Goal: Information Seeking & Learning: Learn about a topic

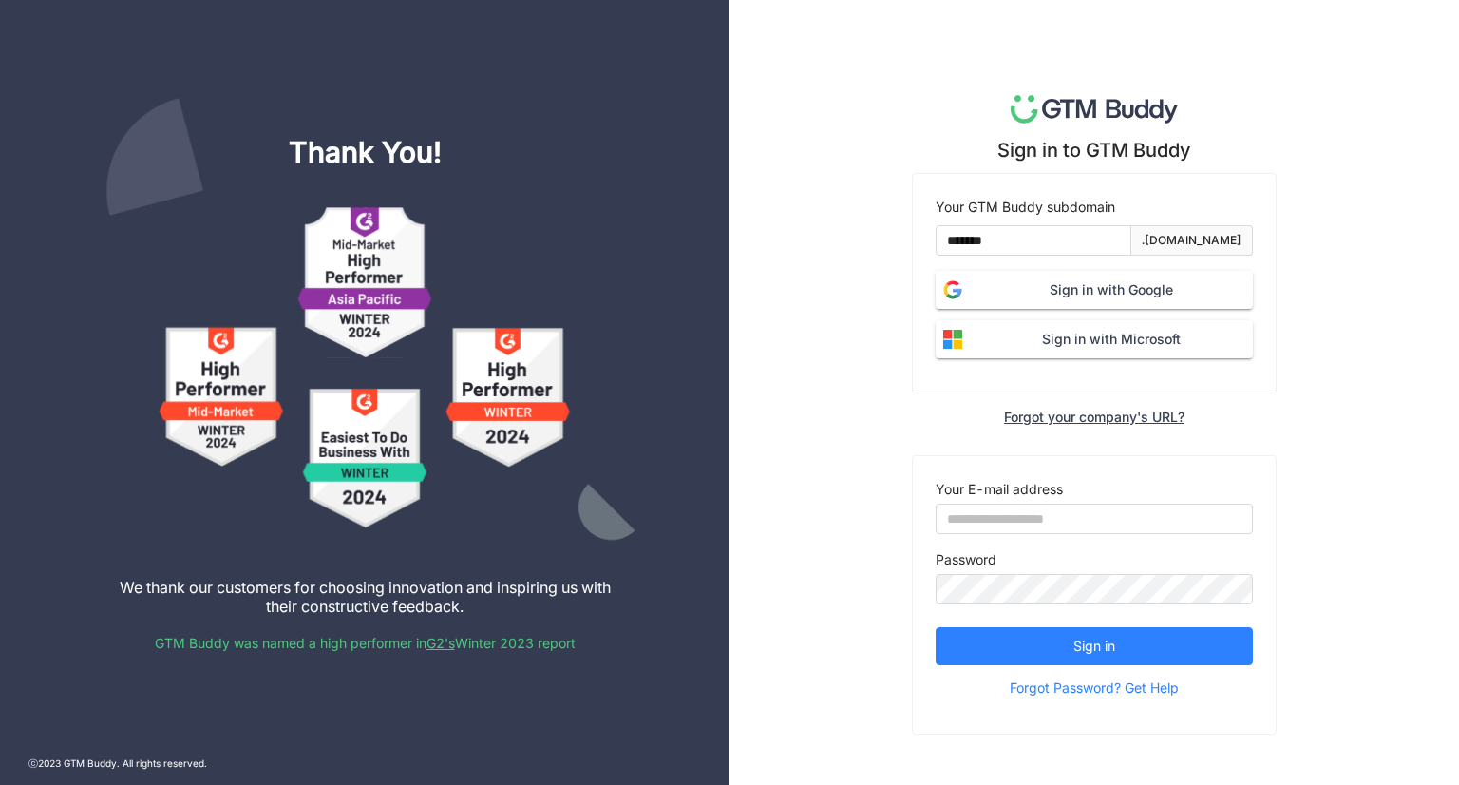
click at [1056, 287] on span "Sign in with Google" at bounding box center [1111, 289] width 283 height 21
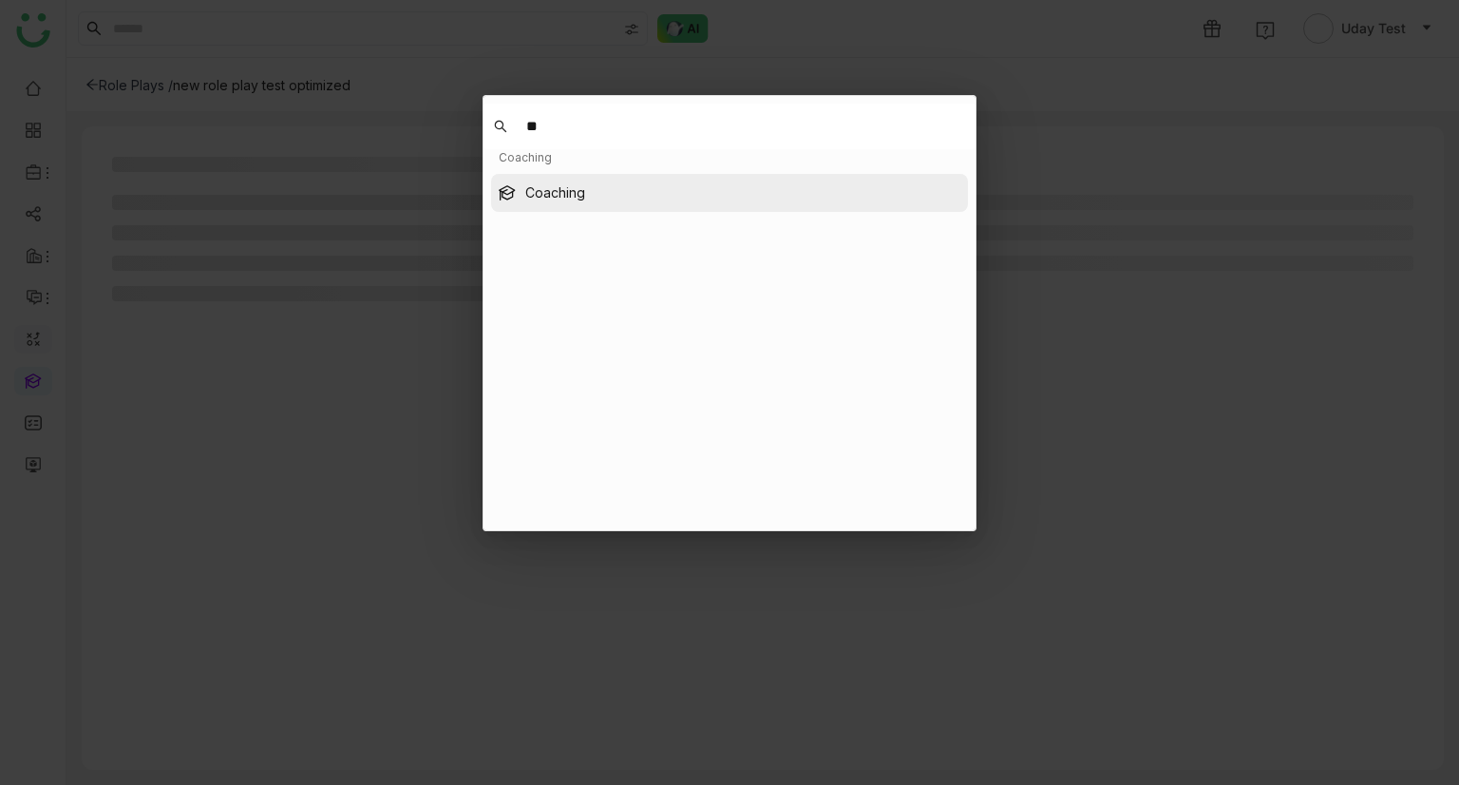
type input "**"
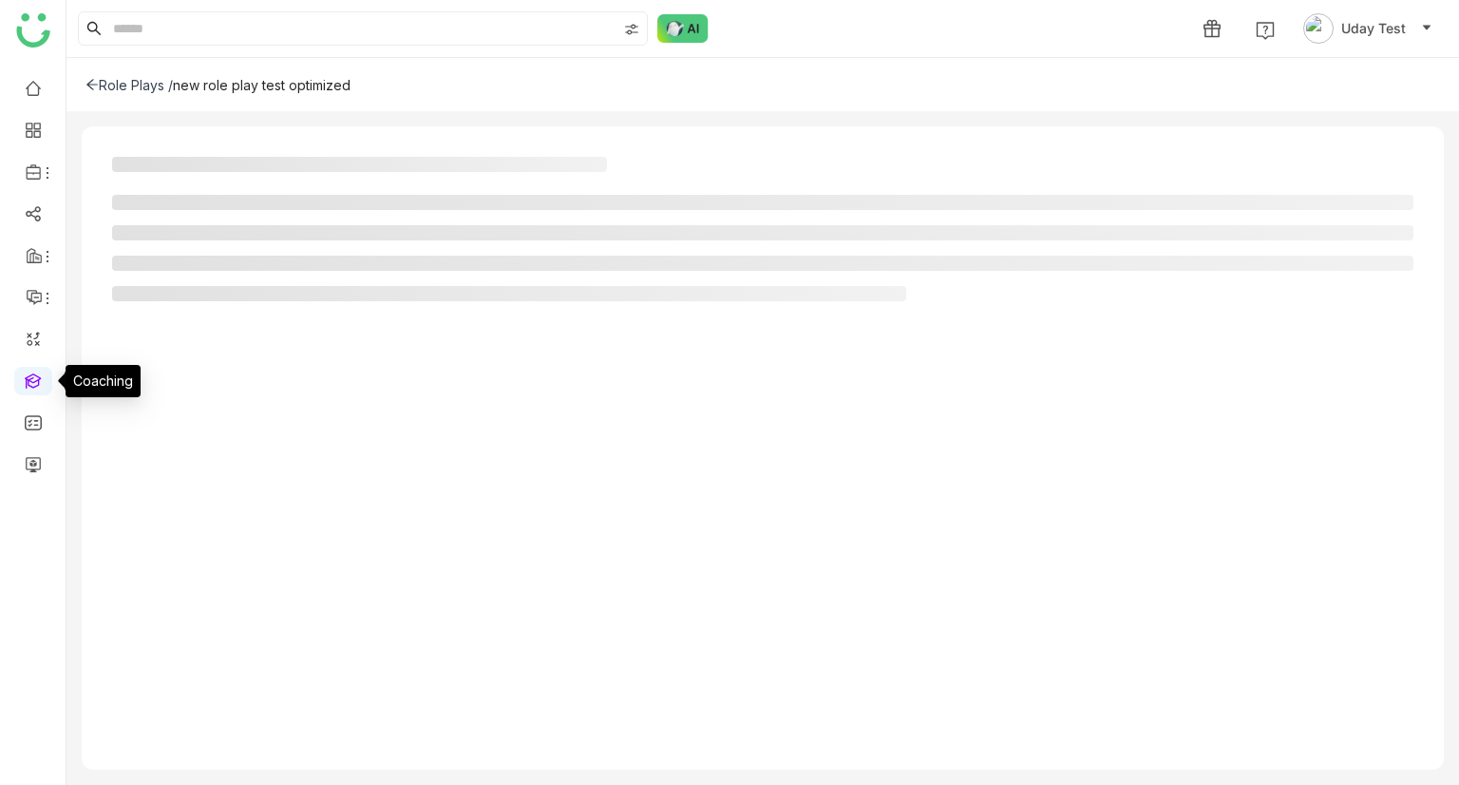
click at [32, 381] on link at bounding box center [33, 379] width 17 height 16
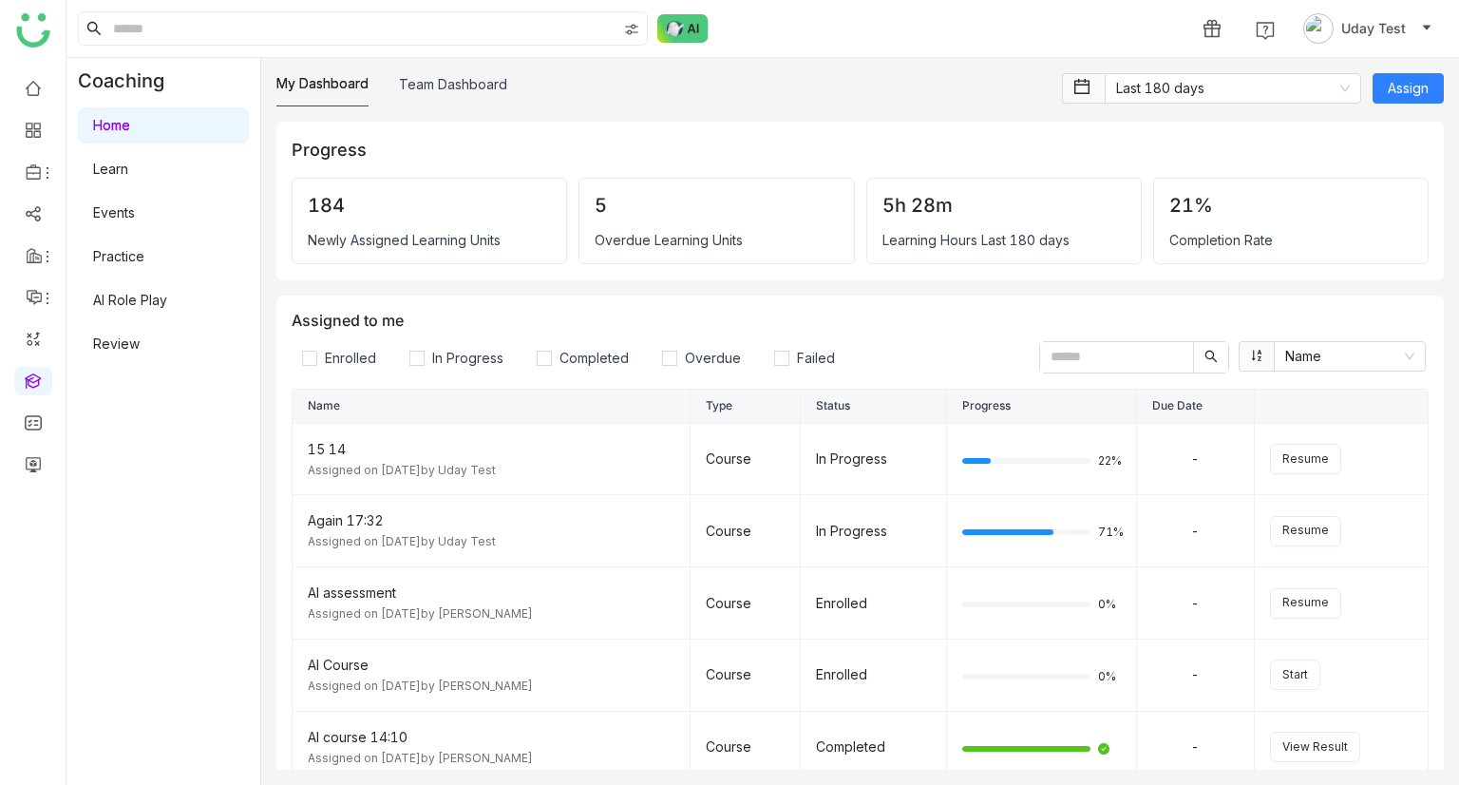
click at [134, 305] on link "AI Role Play" at bounding box center [130, 300] width 74 height 16
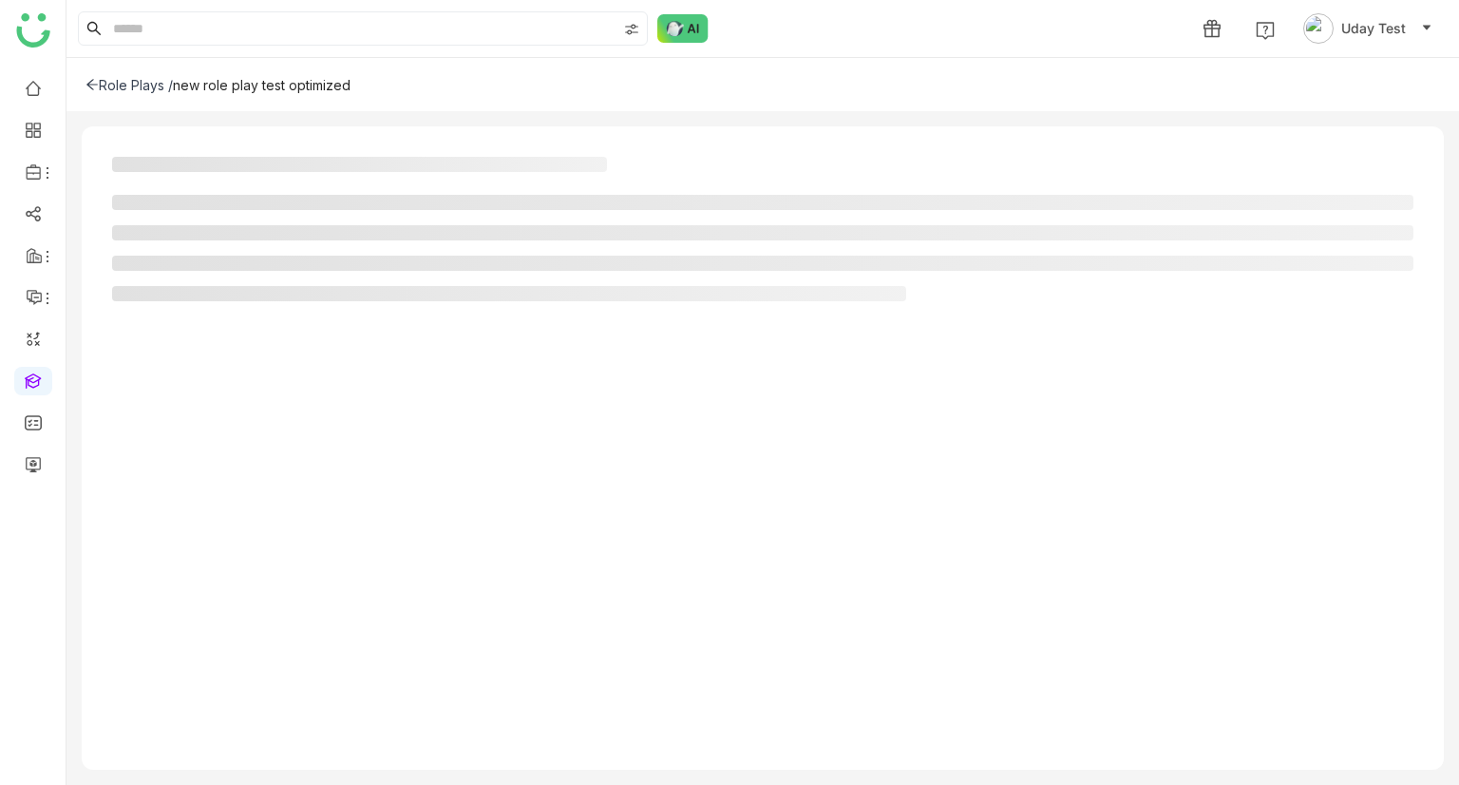
click at [98, 88] on icon at bounding box center [91, 84] width 13 height 13
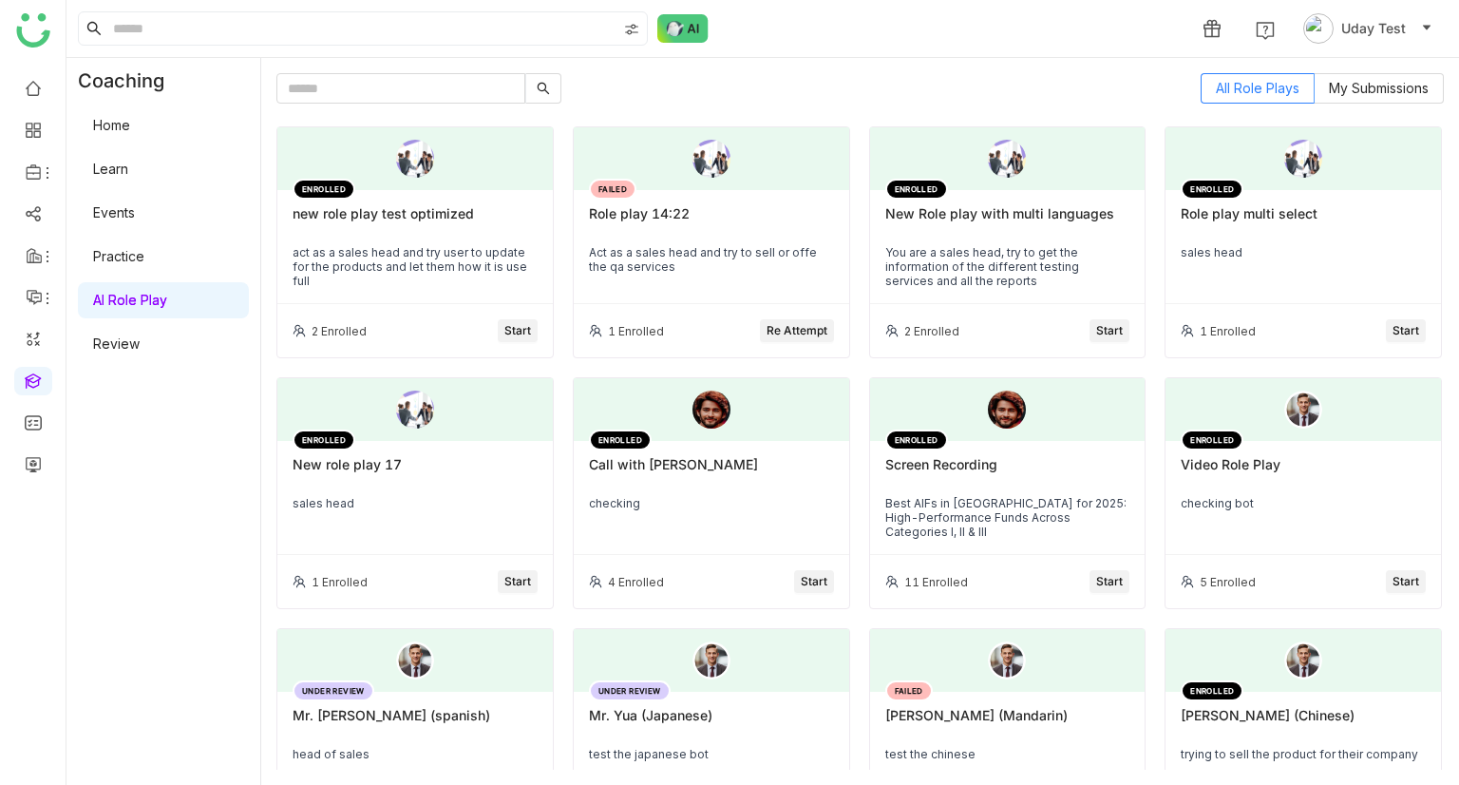
click at [418, 228] on div "new role play test optimized" at bounding box center [415, 221] width 245 height 32
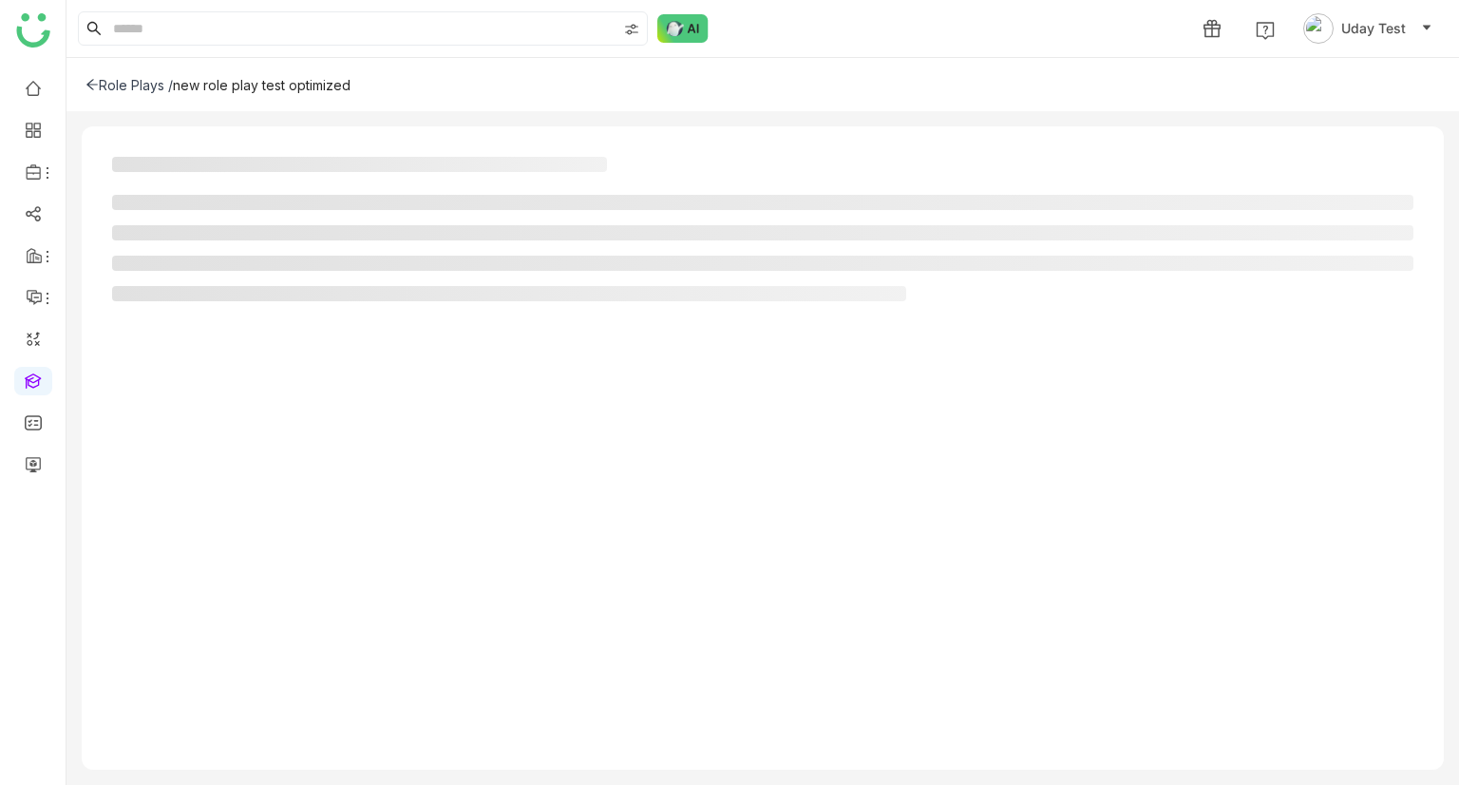
click at [138, 79] on div "Role Plays /" at bounding box center [128, 85] width 87 height 16
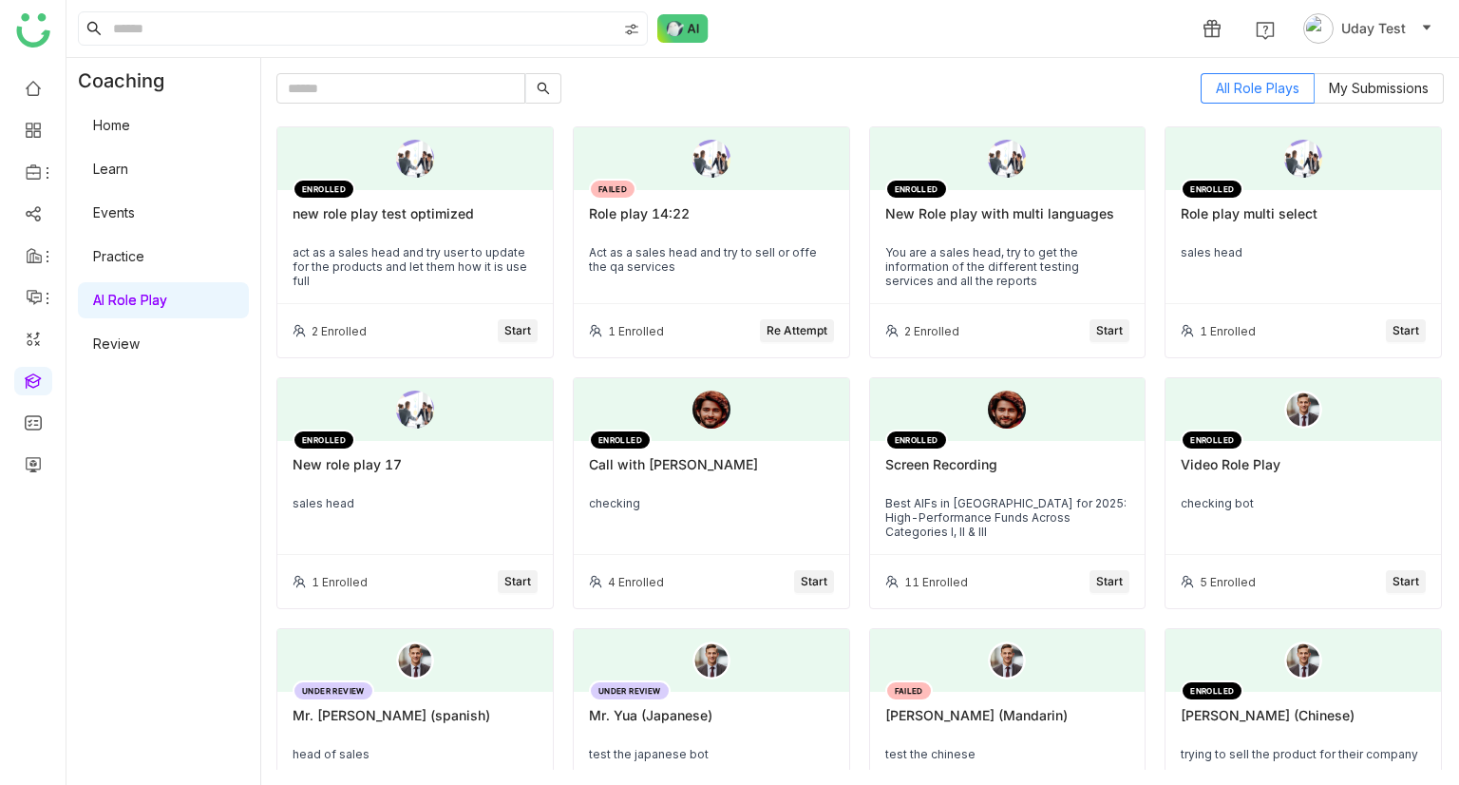
click at [384, 214] on div "new role play test optimized" at bounding box center [415, 221] width 245 height 32
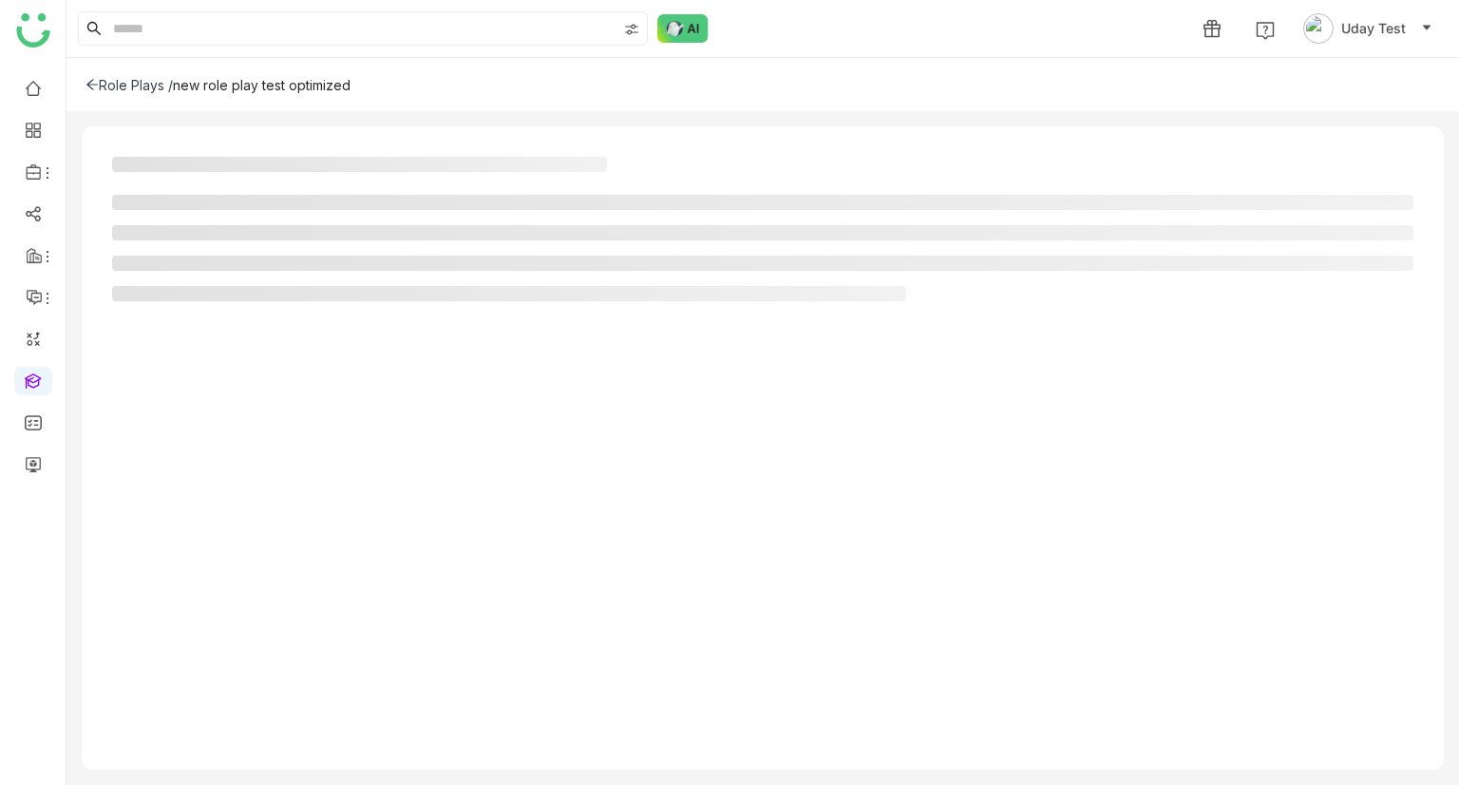
click at [88, 84] on icon at bounding box center [91, 85] width 11 height 10
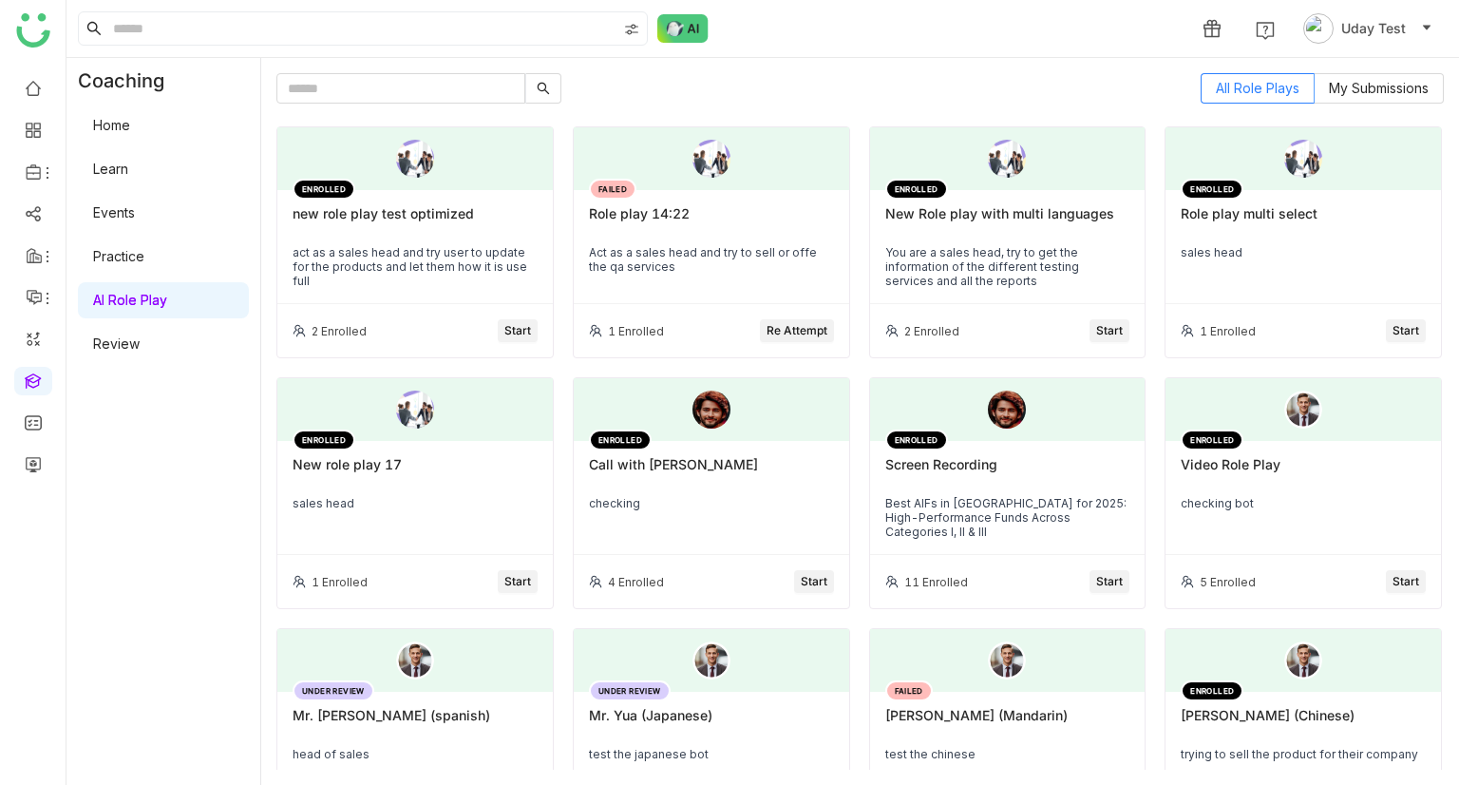
click at [439, 216] on div "new role play test optimized" at bounding box center [415, 221] width 245 height 32
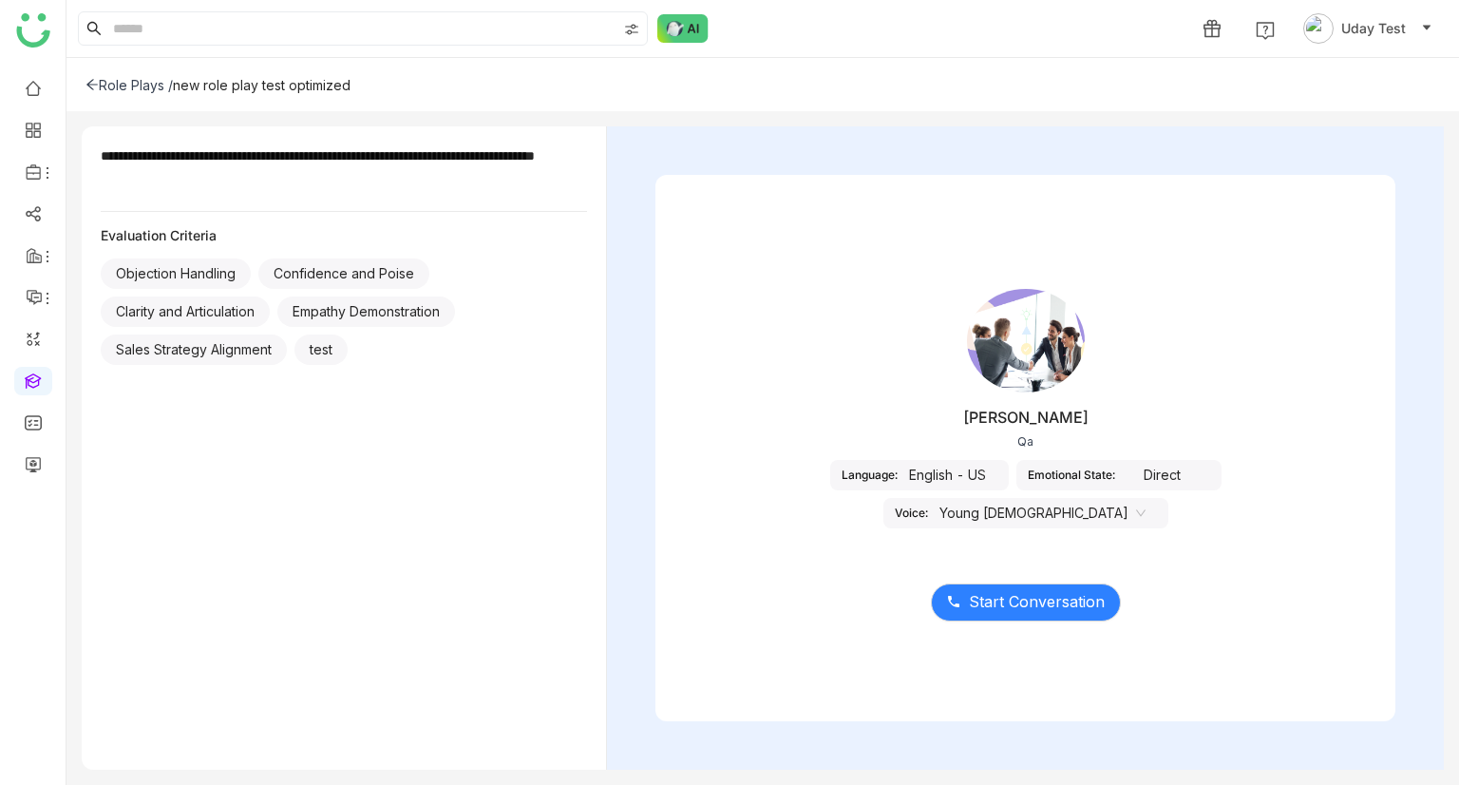
click at [1146, 499] on nz-select-item "Young [DEMOGRAPHIC_DATA]" at bounding box center [1043, 513] width 206 height 28
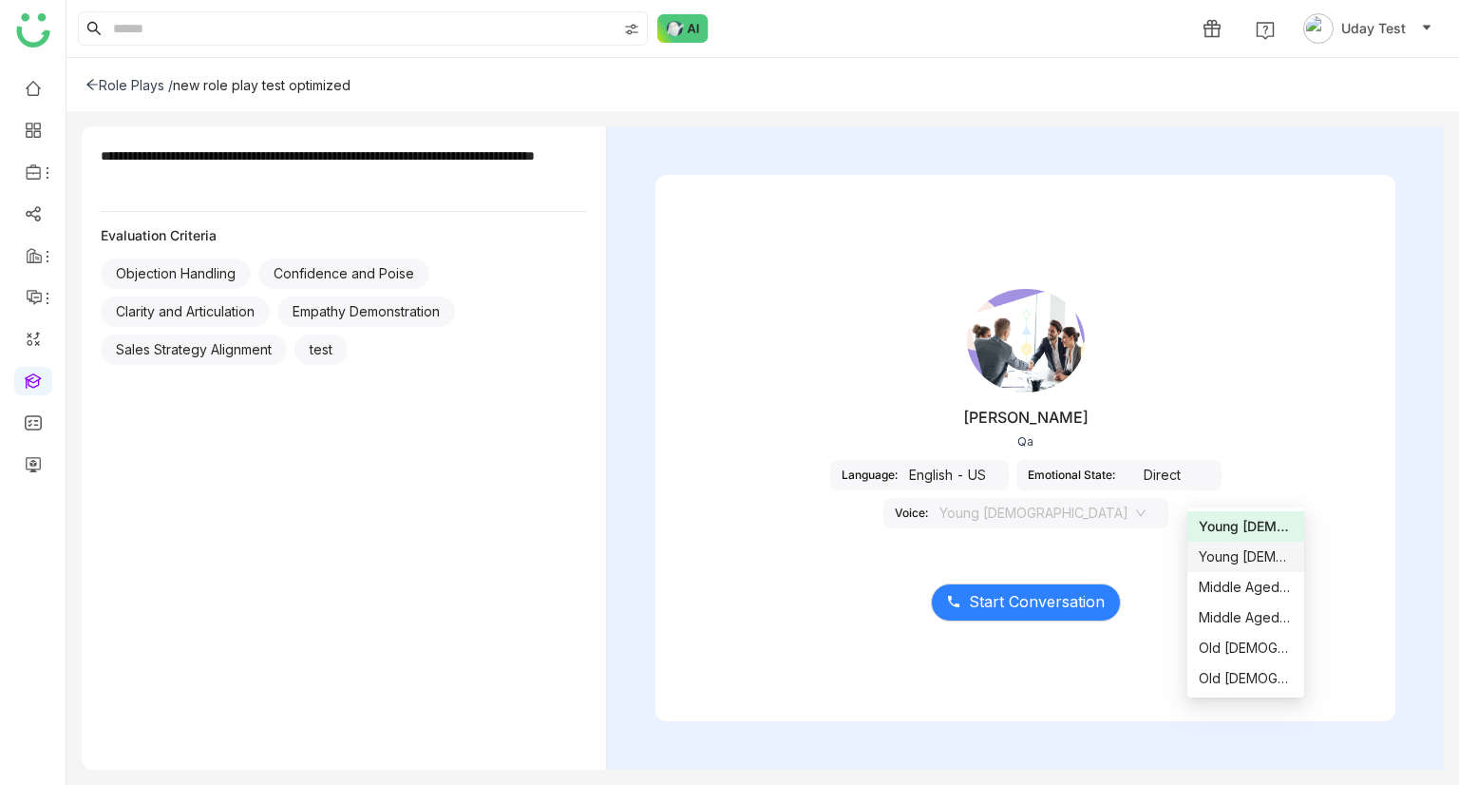
click at [1226, 569] on nz-option-item "Young Female" at bounding box center [1245, 556] width 117 height 30
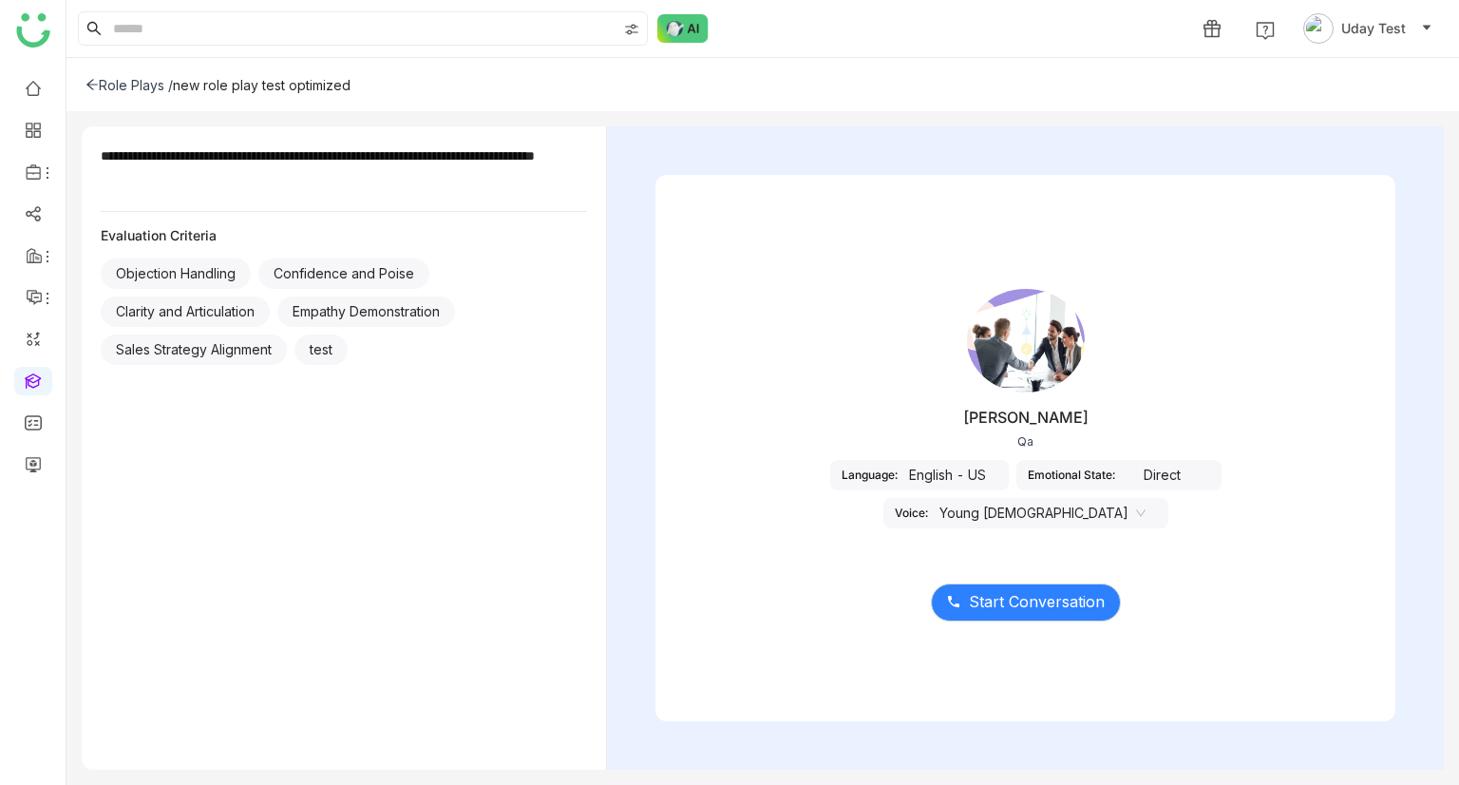
click at [1146, 499] on nz-select-item "Young Female" at bounding box center [1043, 513] width 206 height 28
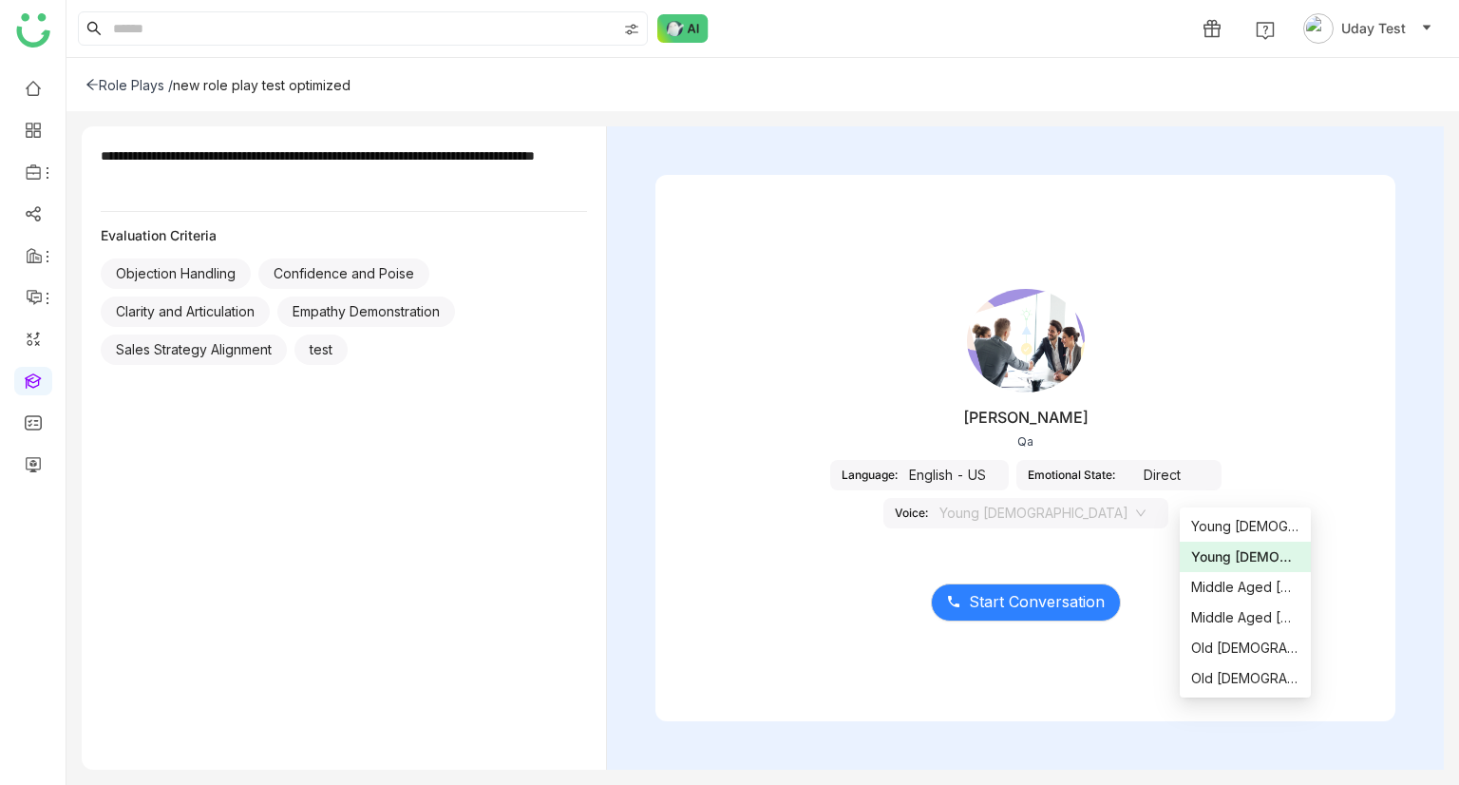
click at [1252, 552] on div "Young Female" at bounding box center [1245, 556] width 109 height 21
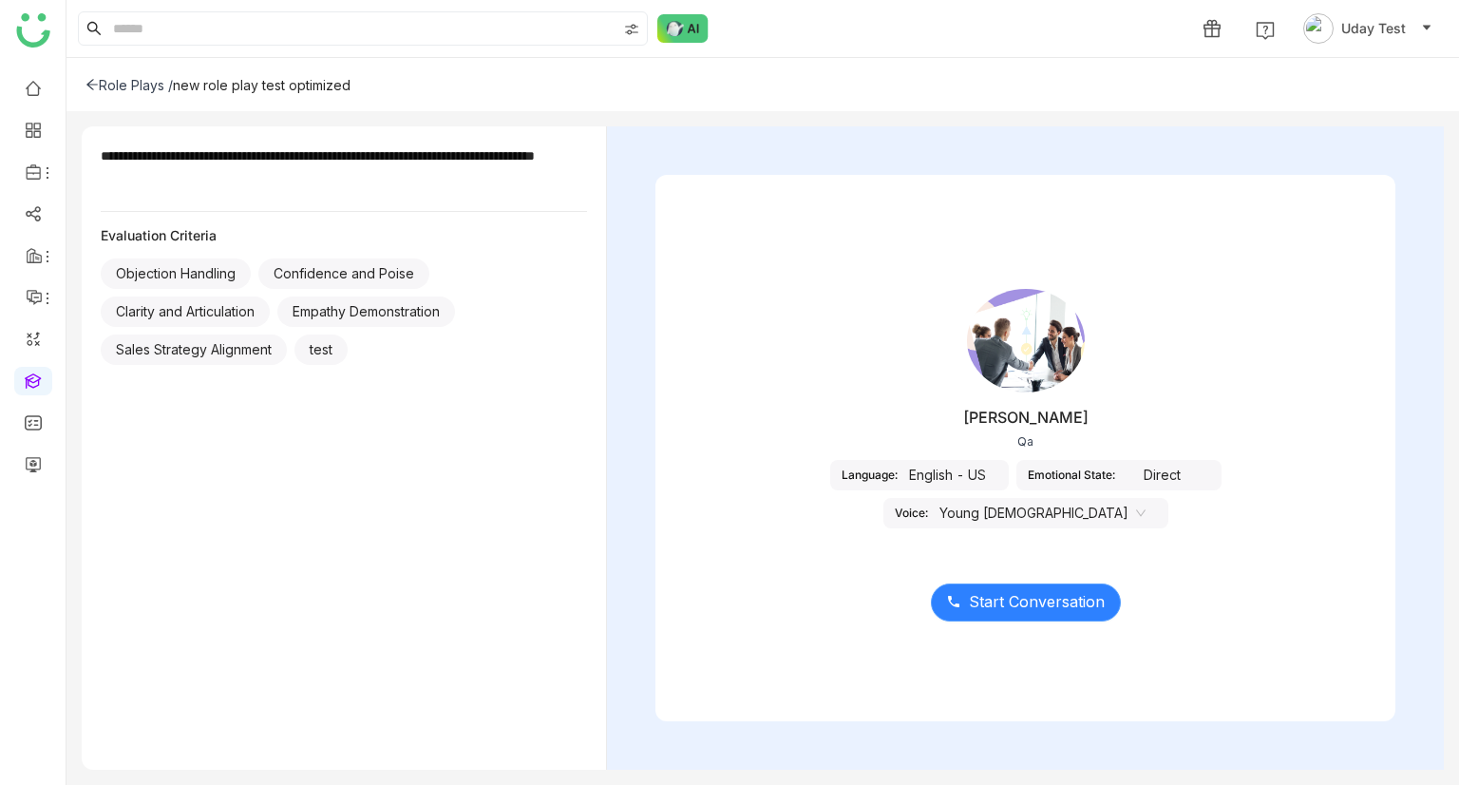
click at [1030, 601] on span "Start Conversation" at bounding box center [1037, 602] width 136 height 24
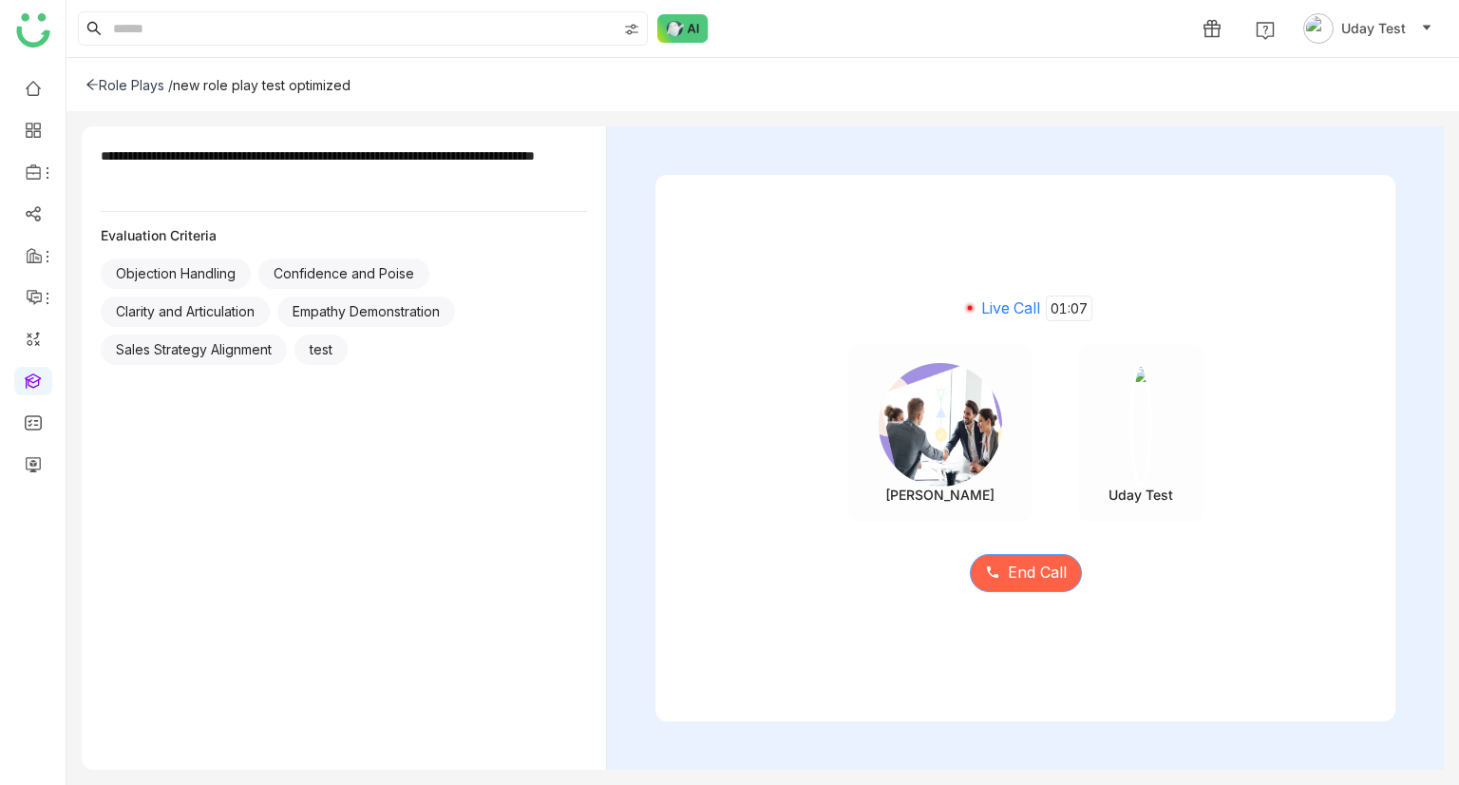
click at [985, 566] on icon at bounding box center [992, 571] width 15 height 15
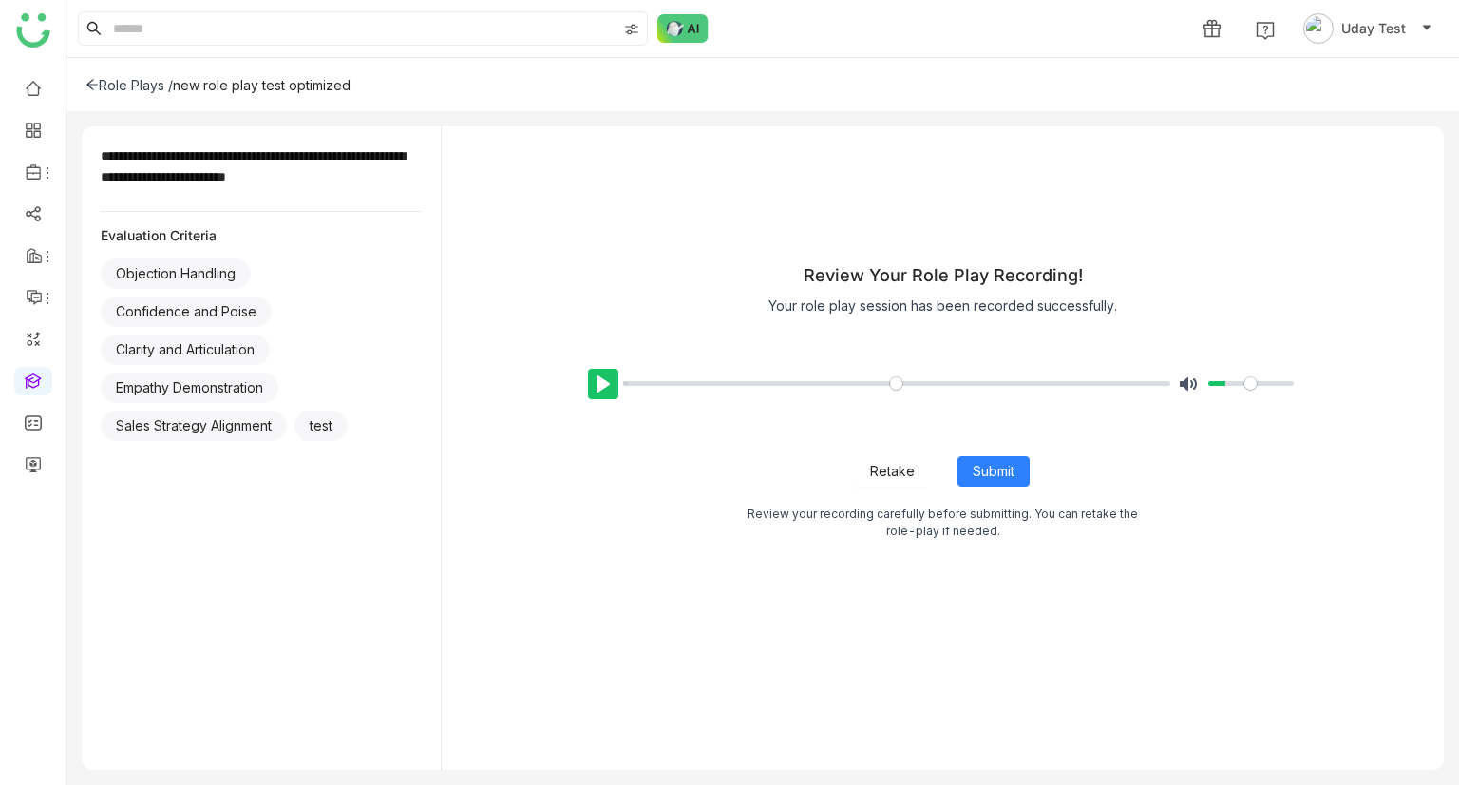
click at [602, 377] on button "Pause Play" at bounding box center [603, 384] width 30 height 30
drag, startPoint x: 627, startPoint y: 385, endPoint x: 756, endPoint y: 372, distance: 129.8
type input "*****"
click at [756, 374] on input "Seek" at bounding box center [897, 383] width 548 height 18
click at [1014, 465] on span "Submit" at bounding box center [994, 471] width 42 height 21
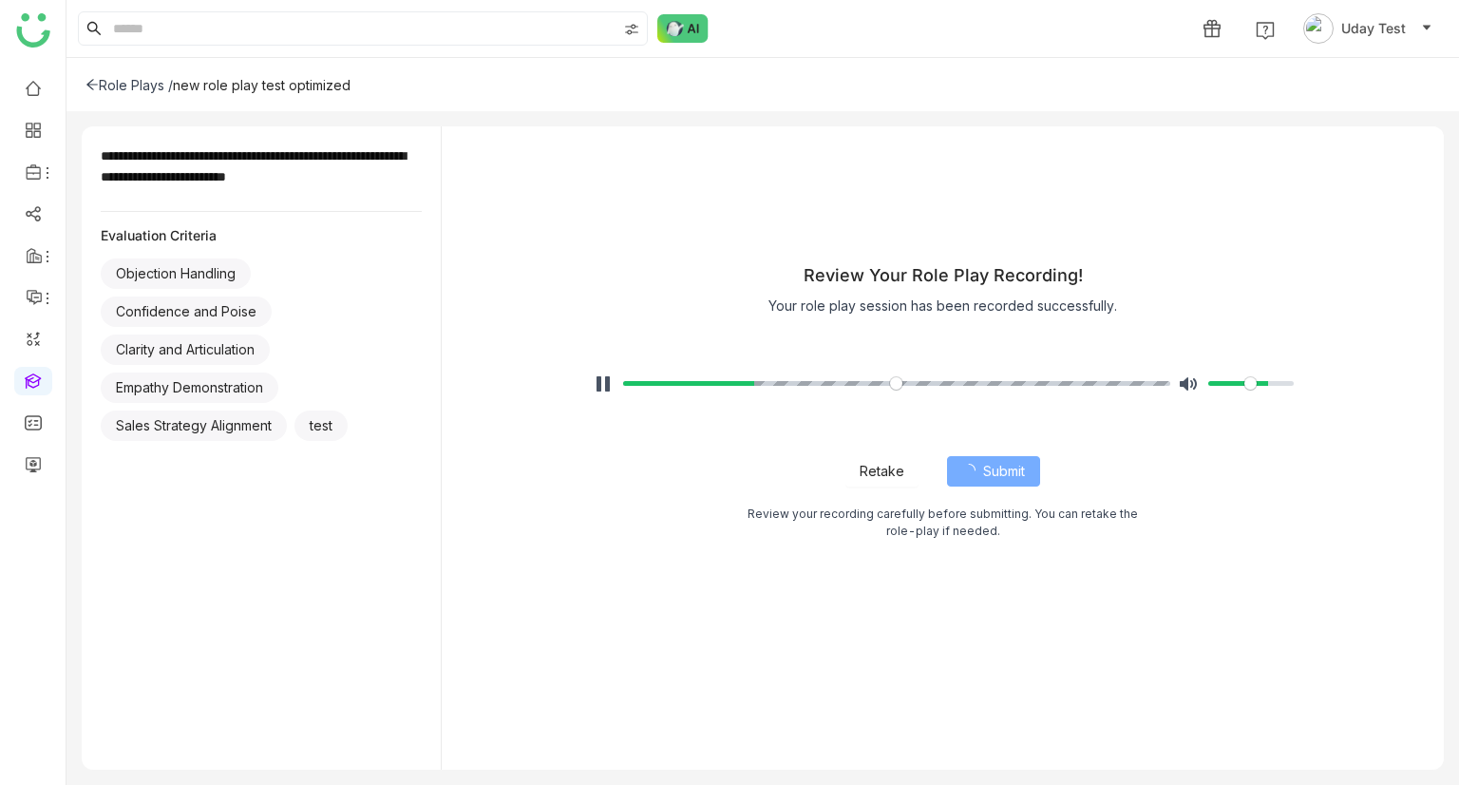
drag, startPoint x: 1225, startPoint y: 380, endPoint x: 1266, endPoint y: 376, distance: 42.0
type input "***"
click at [1266, 376] on input "Volume" at bounding box center [1250, 383] width 85 height 18
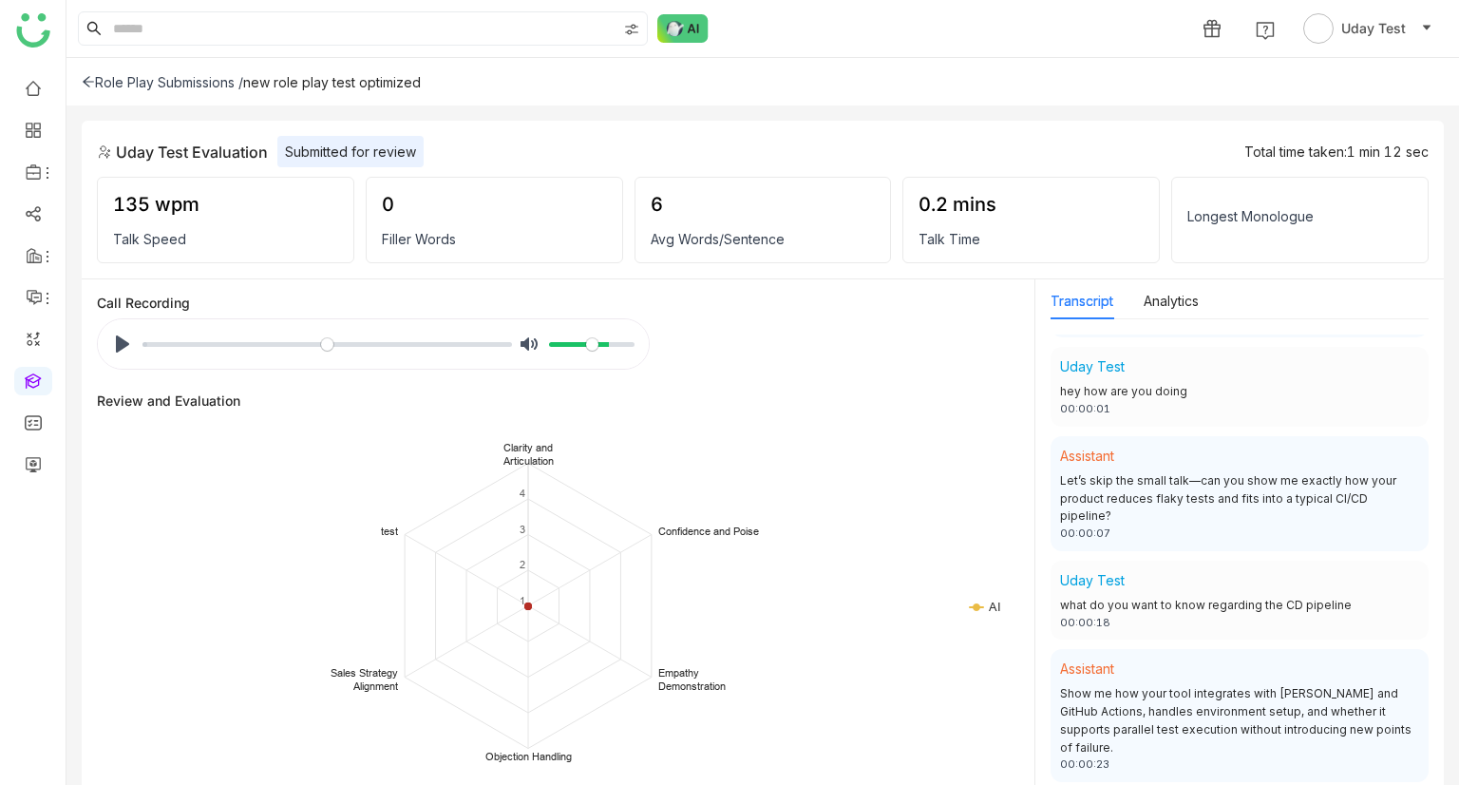
scroll to position [456, 0]
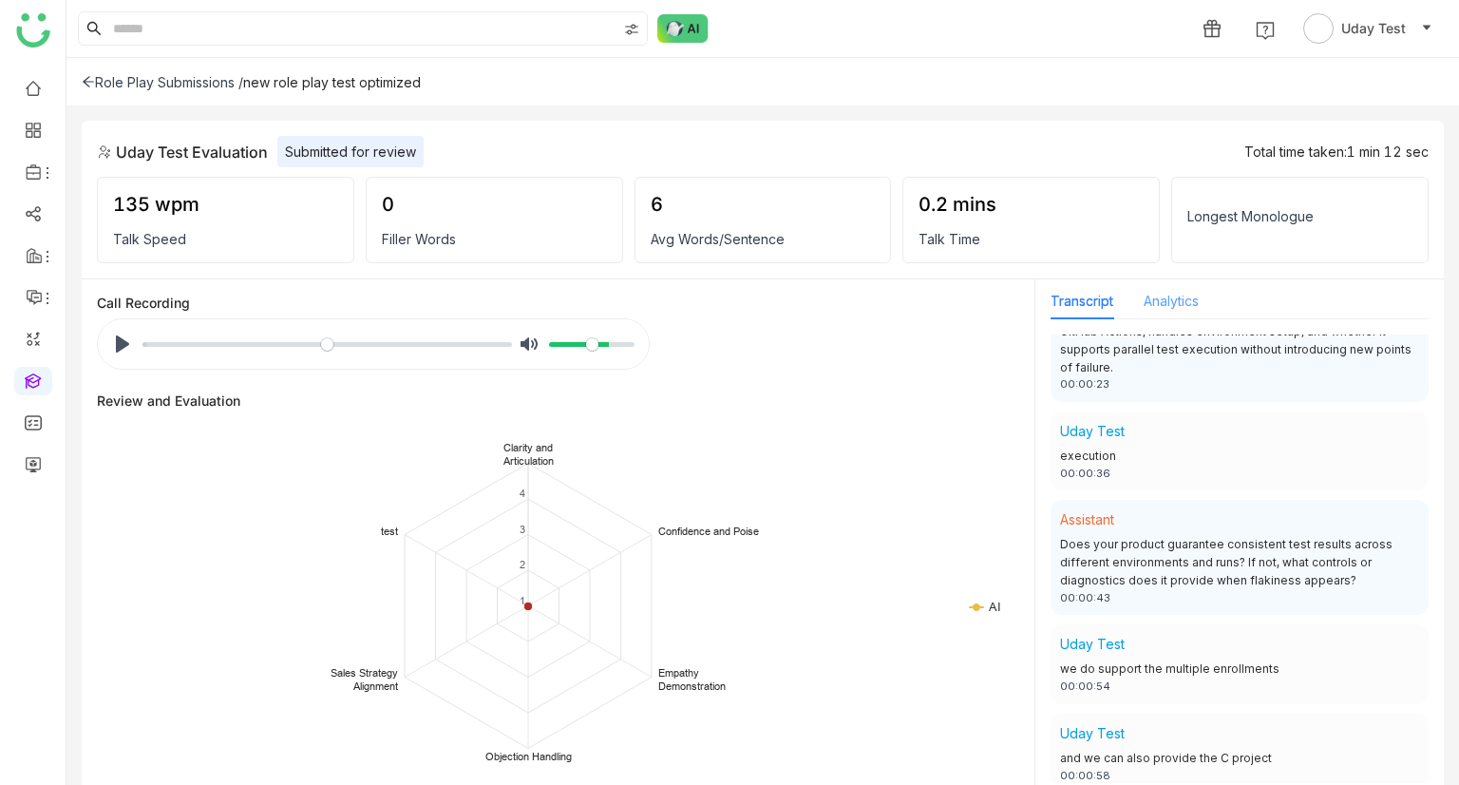
click at [1180, 313] on div "Analytics" at bounding box center [1171, 301] width 55 height 36
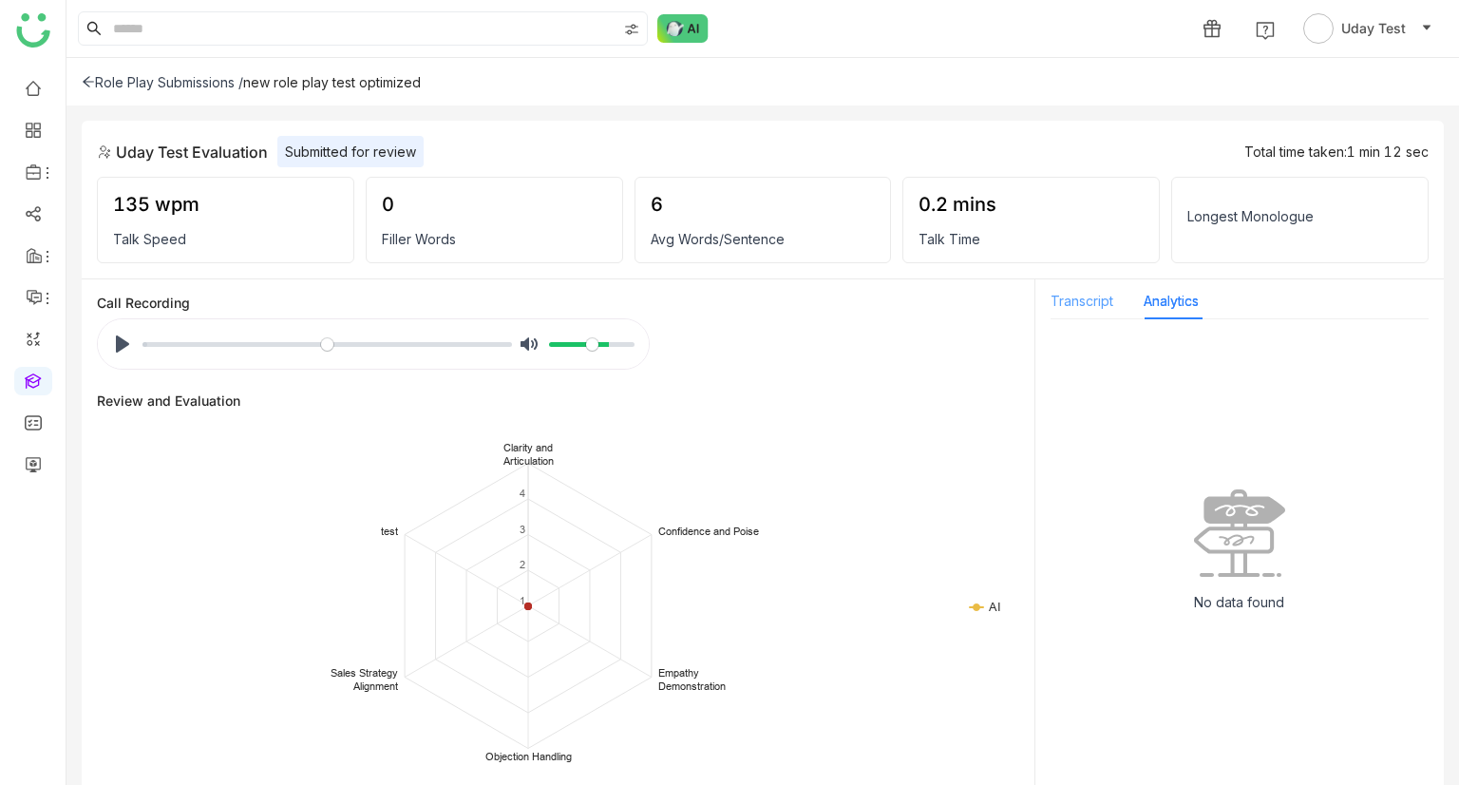
click at [1086, 316] on div "Transcript" at bounding box center [1082, 301] width 63 height 36
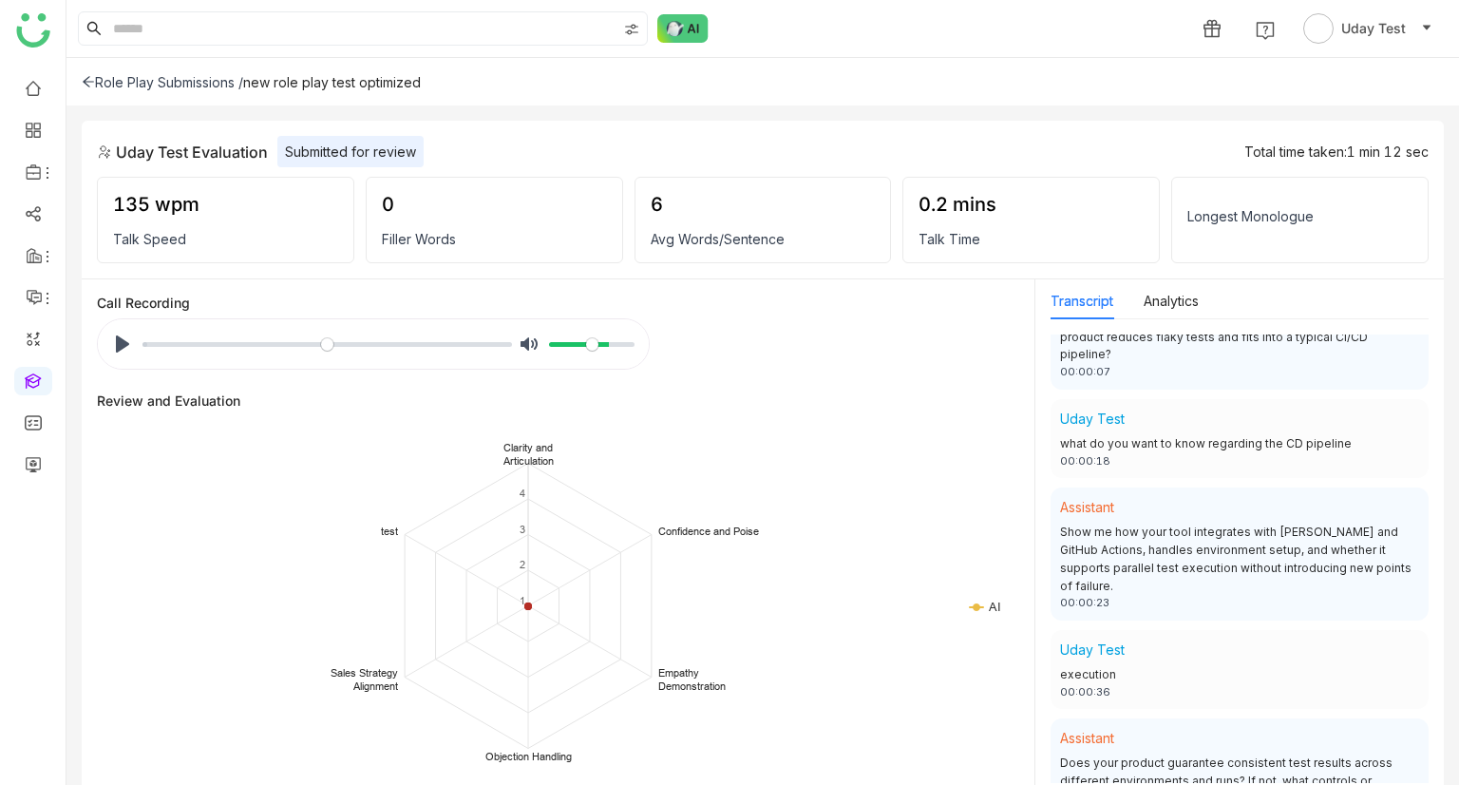
scroll to position [0, 0]
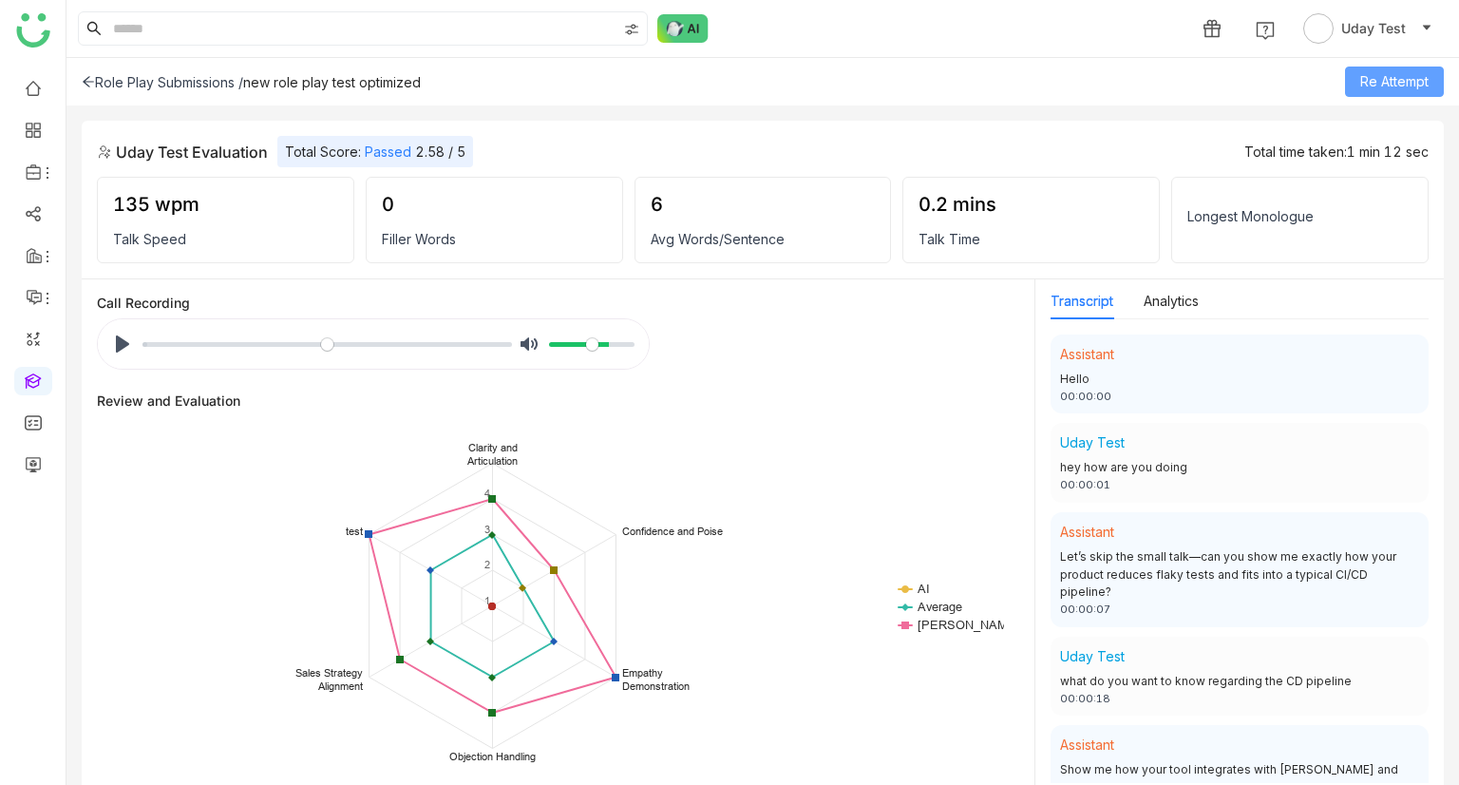
click at [1380, 71] on span "Re Attempt" at bounding box center [1394, 81] width 68 height 21
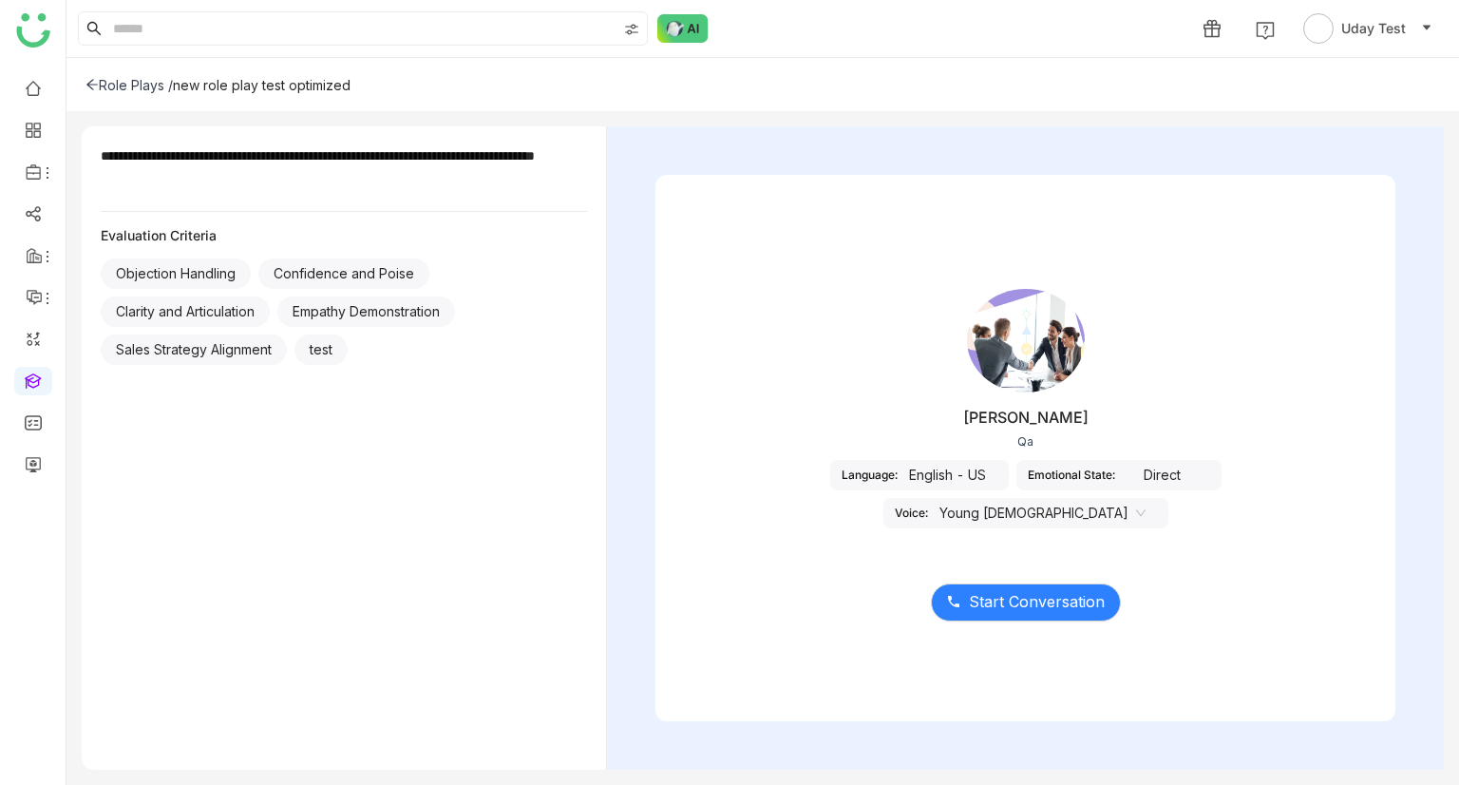
click at [1146, 434] on nz-select-item "Young Male" at bounding box center [1043, 513] width 206 height 28
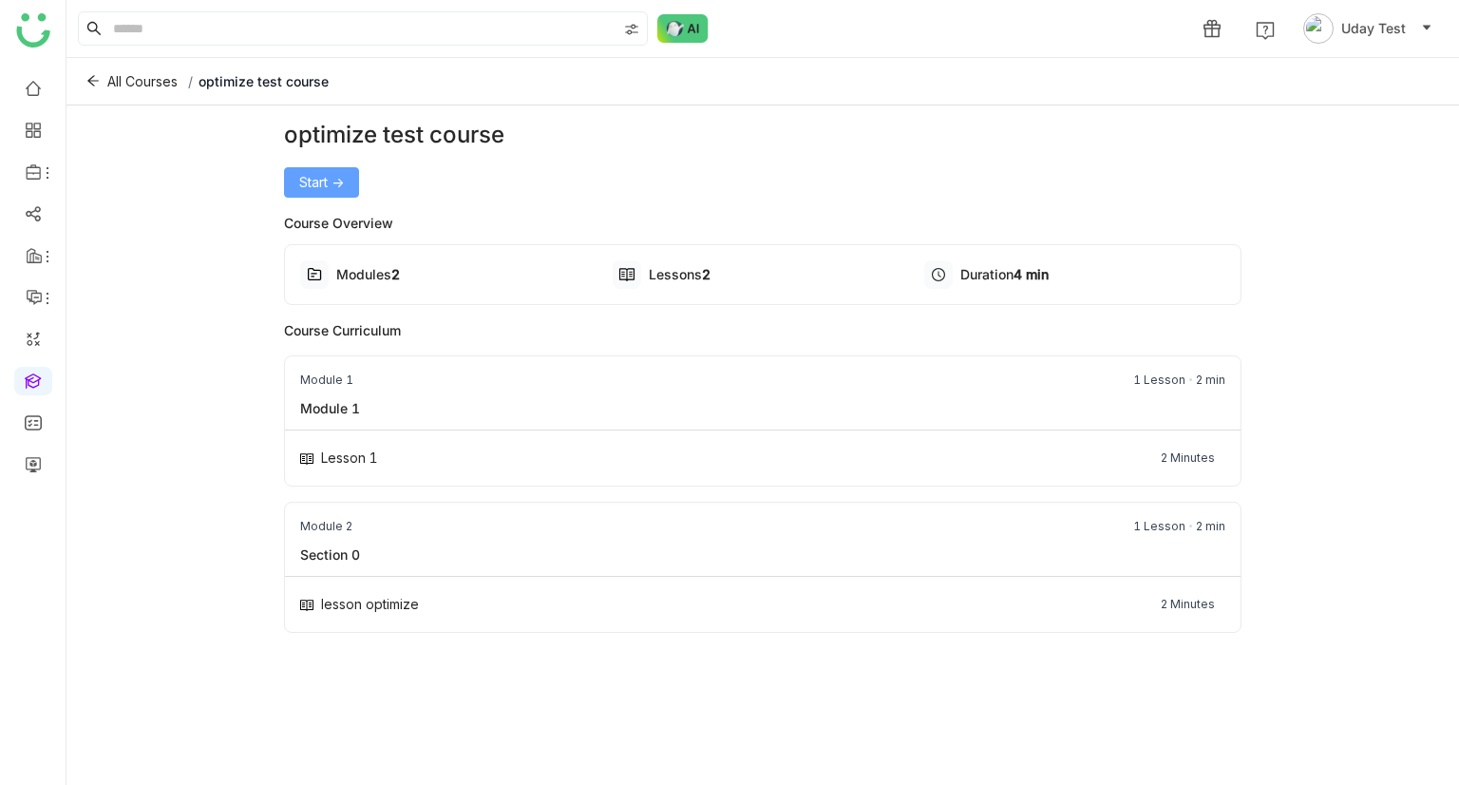
click at [338, 172] on span "Start ->" at bounding box center [321, 182] width 45 height 21
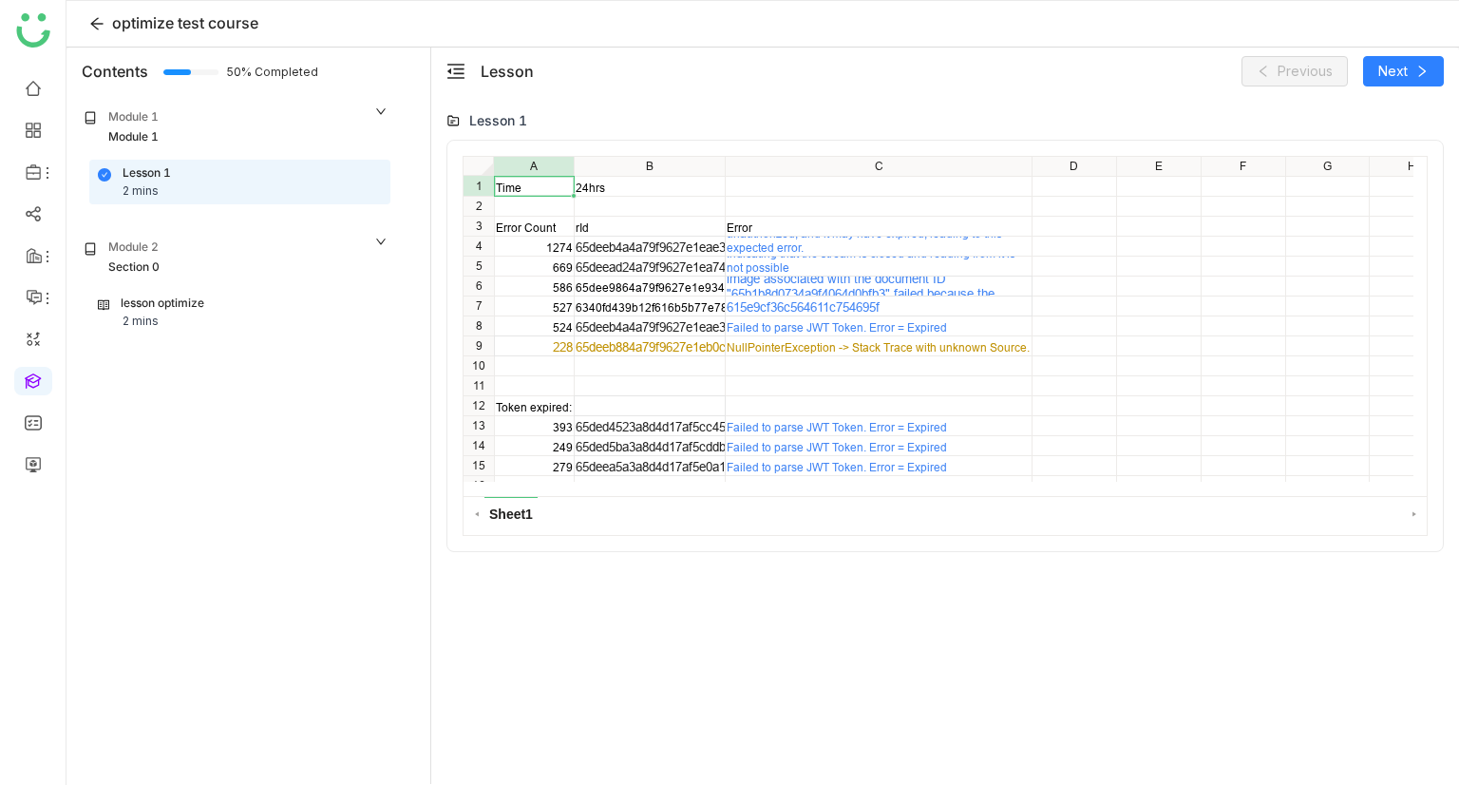
click at [186, 278] on div "Module 2 Section 0" at bounding box center [236, 257] width 316 height 49
click at [186, 265] on div "Section 0" at bounding box center [236, 267] width 305 height 18
click at [162, 311] on div "lesson optimize" at bounding box center [163, 303] width 84 height 18
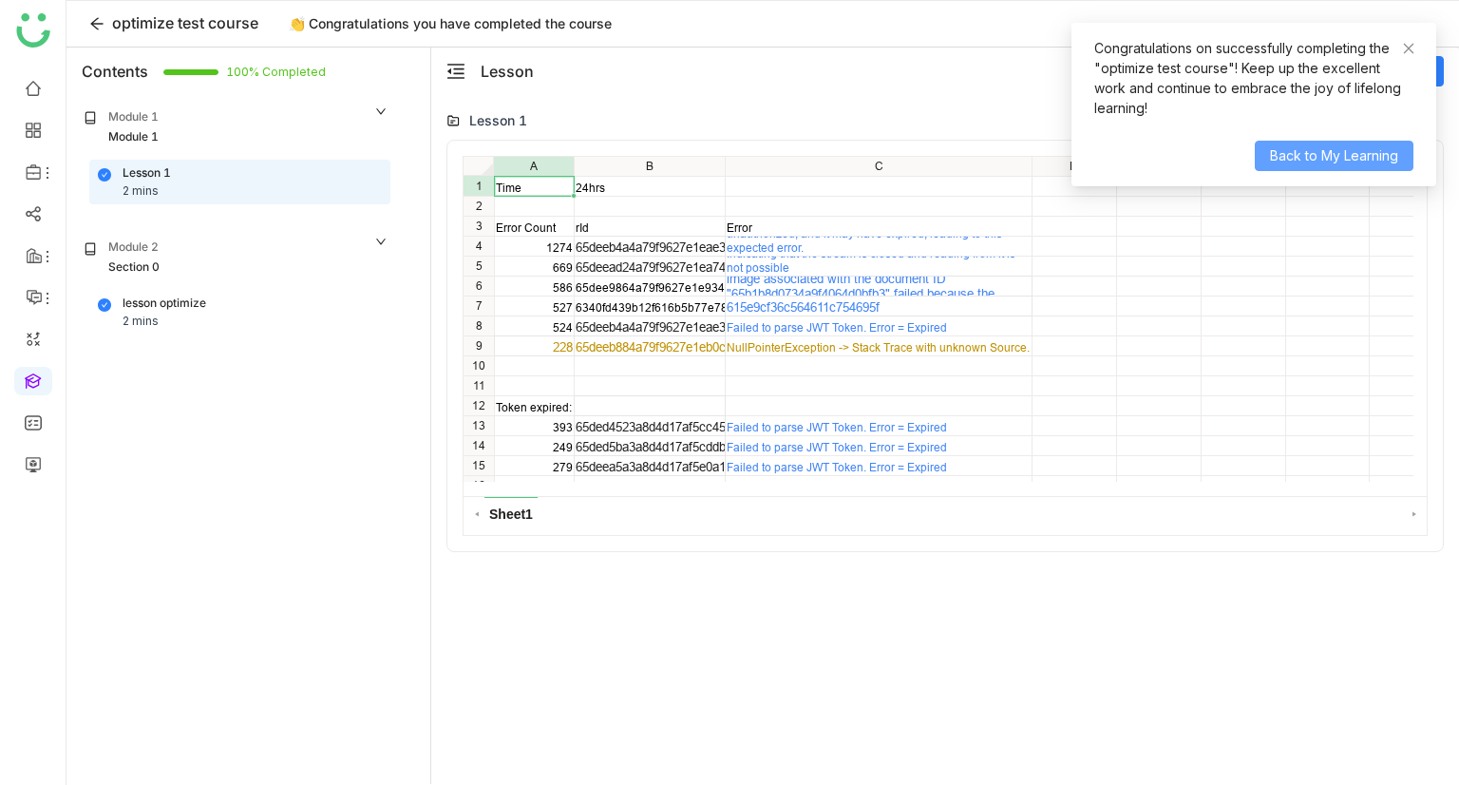
click at [1282, 163] on span "Back to My Learning" at bounding box center [1334, 155] width 128 height 21
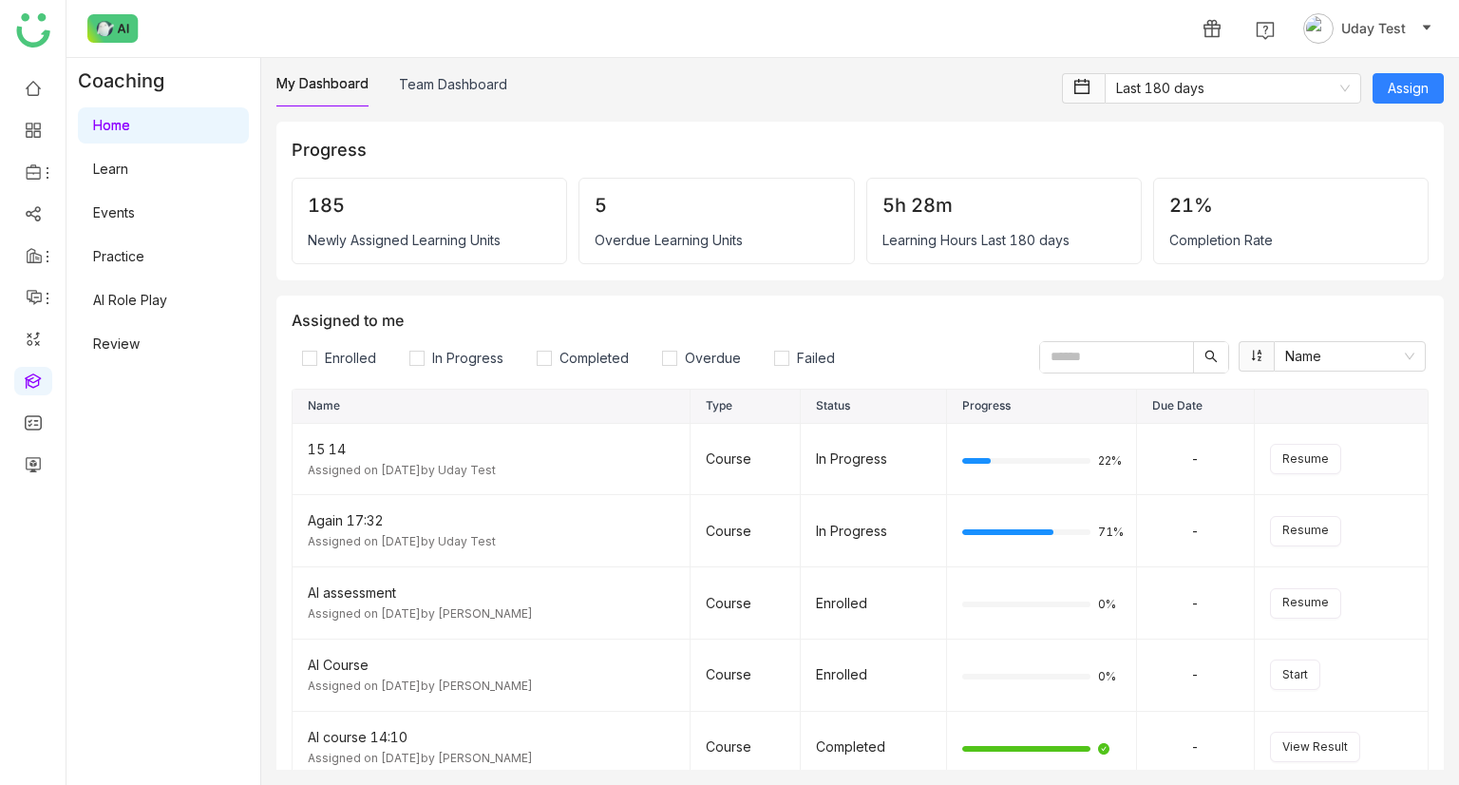
drag, startPoint x: 420, startPoint y: 92, endPoint x: 368, endPoint y: 109, distance: 55.0
click at [422, 92] on link "Team Dashboard" at bounding box center [453, 84] width 108 height 16
